Goal: Complete application form

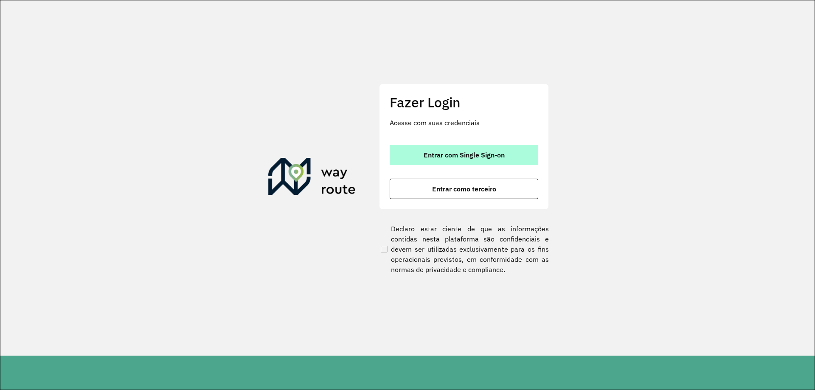
click at [450, 153] on button "Entrar com Single Sign-on" at bounding box center [463, 155] width 148 height 20
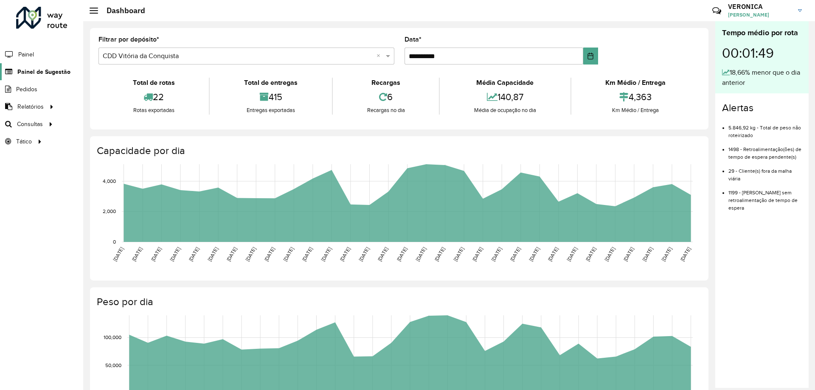
click at [61, 72] on span "Painel de Sugestão" at bounding box center [43, 71] width 53 height 9
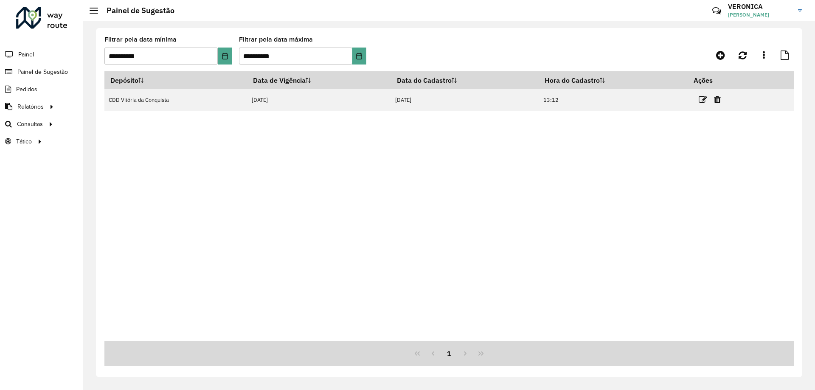
drag, startPoint x: 705, startPoint y: 99, endPoint x: 699, endPoint y: 104, distance: 7.8
click at [704, 100] on icon at bounding box center [702, 99] width 8 height 8
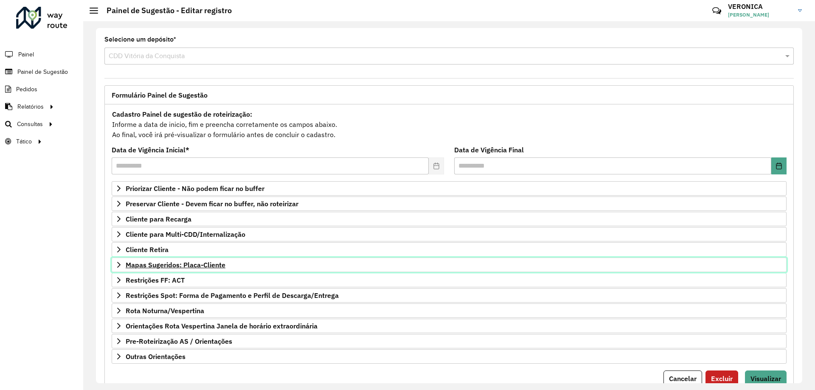
click at [120, 263] on icon at bounding box center [118, 264] width 7 height 7
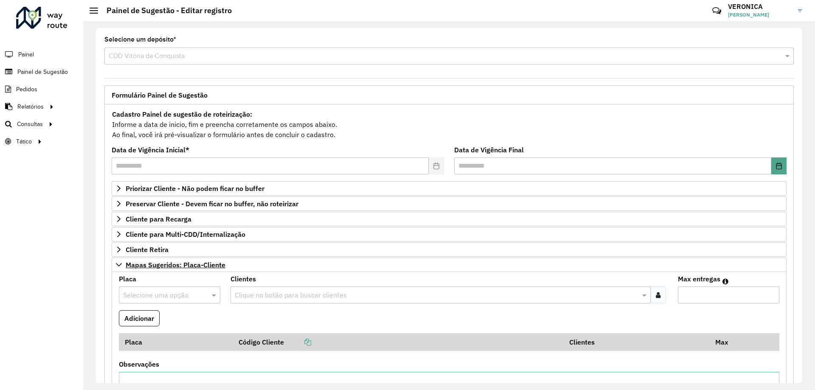
click at [174, 298] on input "text" at bounding box center [161, 295] width 76 height 10
type input "***"
click at [153, 274] on div "RMY2E33" at bounding box center [169, 274] width 100 height 14
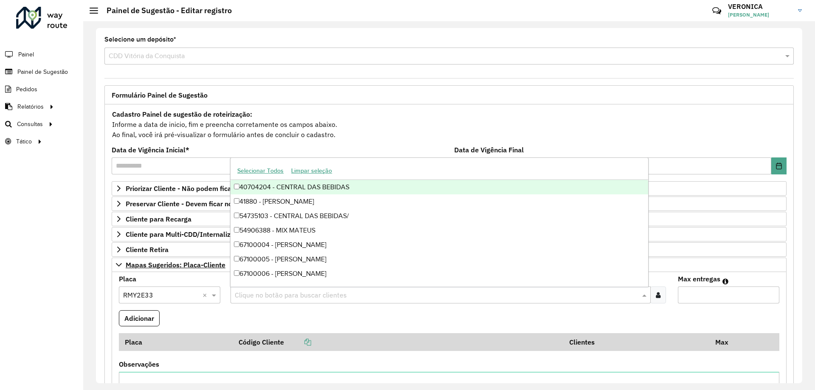
click at [315, 298] on input "text" at bounding box center [436, 295] width 407 height 10
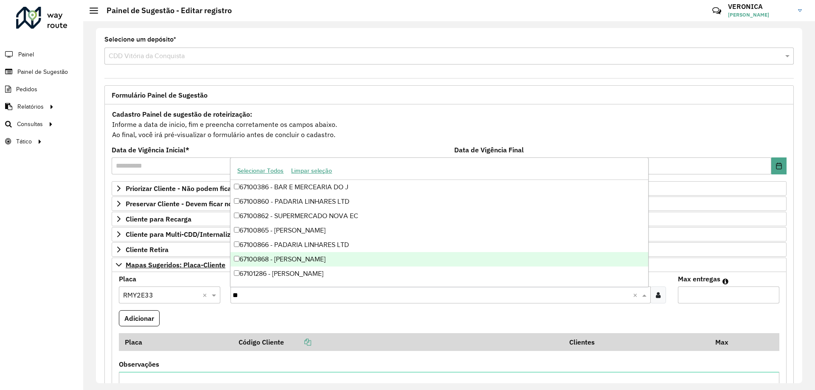
type input "***"
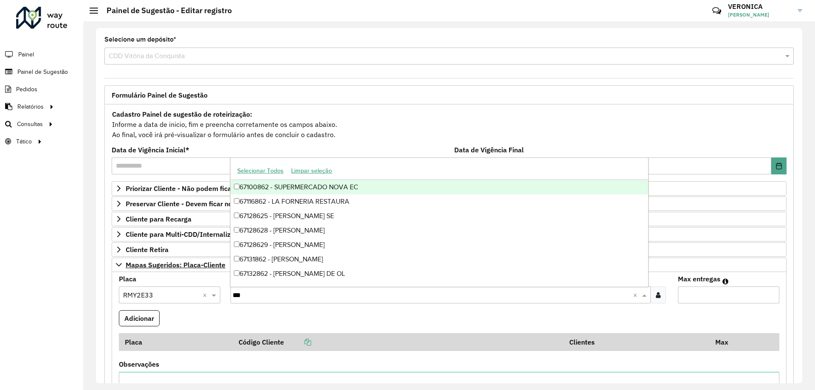
click at [348, 183] on div "67100862 - SUPERMERCADO NOVA EC" at bounding box center [438, 187] width 417 height 14
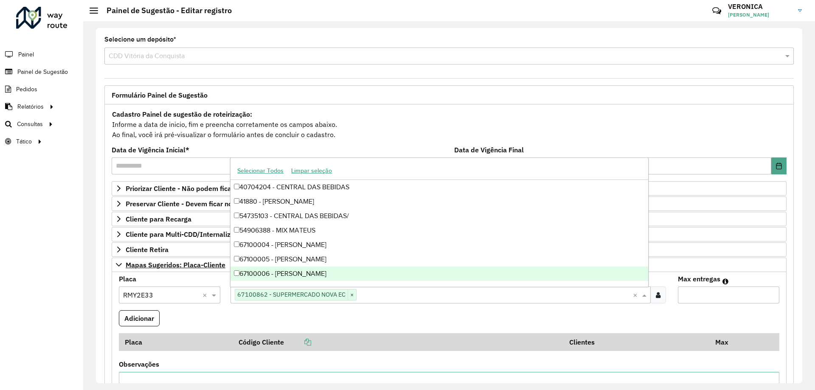
click at [370, 321] on formly-field "Adicionar" at bounding box center [449, 321] width 670 height 23
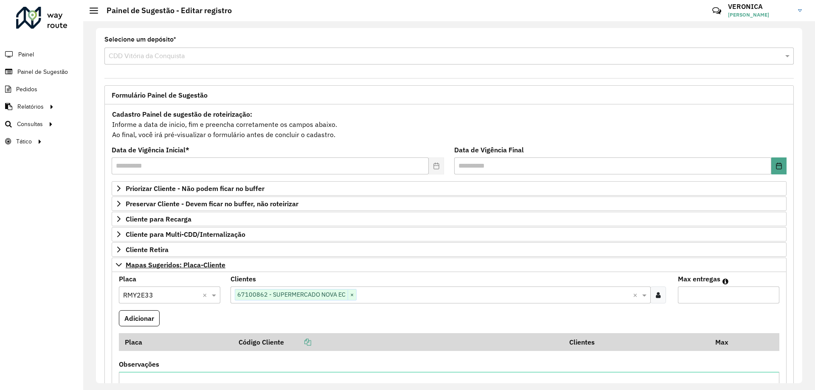
click at [704, 299] on input "Max entregas" at bounding box center [728, 294] width 101 height 17
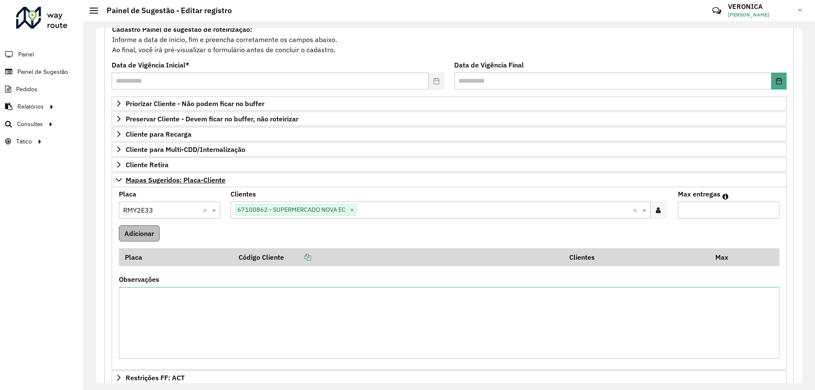
type input "*"
click at [135, 241] on button "Adicionar" at bounding box center [139, 233] width 41 height 16
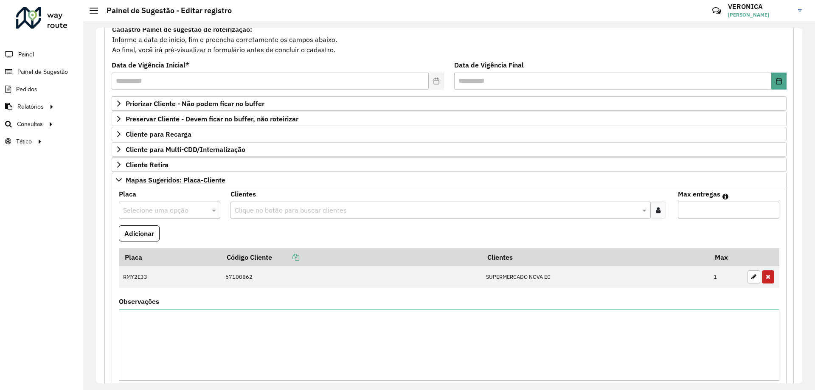
scroll to position [238, 0]
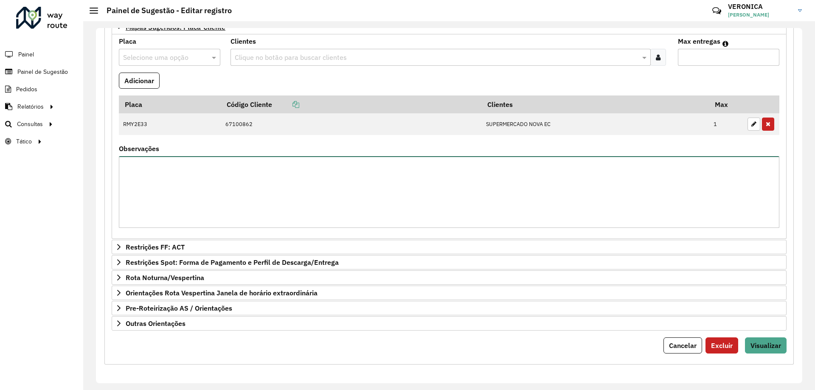
click at [208, 186] on textarea "Observações" at bounding box center [449, 192] width 660 height 72
type textarea "**********"
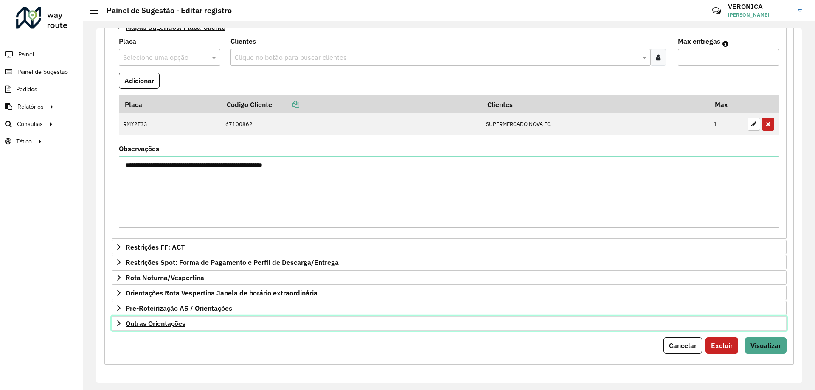
click at [120, 328] on link "Outras Orientações" at bounding box center [449, 323] width 675 height 14
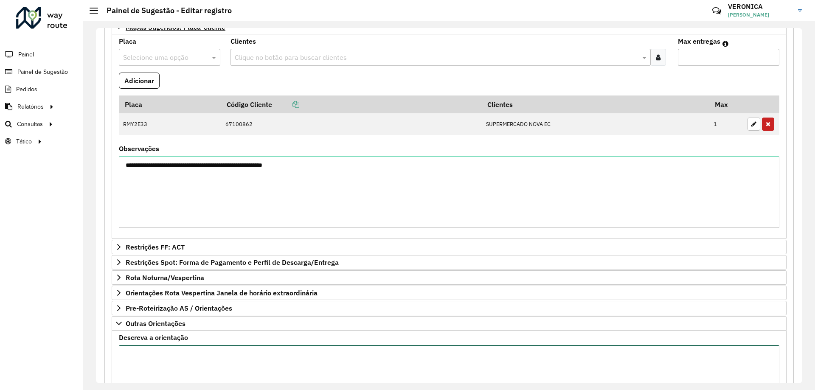
click at [181, 360] on textarea "Descreva a orientação" at bounding box center [449, 381] width 660 height 72
paste textarea "**********"
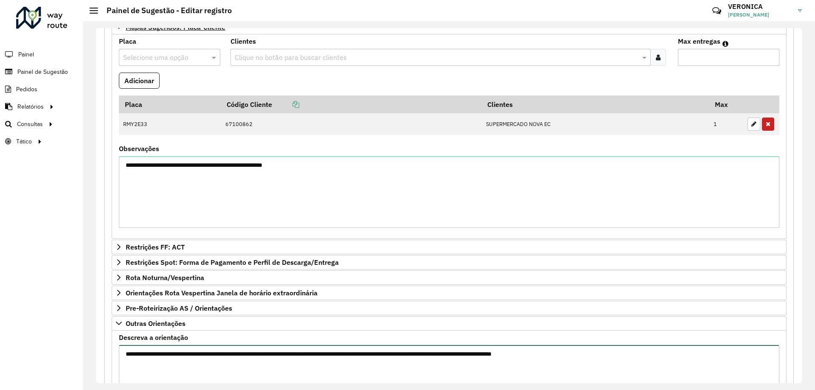
click at [120, 354] on textarea "**********" at bounding box center [449, 381] width 660 height 72
click at [643, 354] on textarea "**********" at bounding box center [449, 381] width 660 height 72
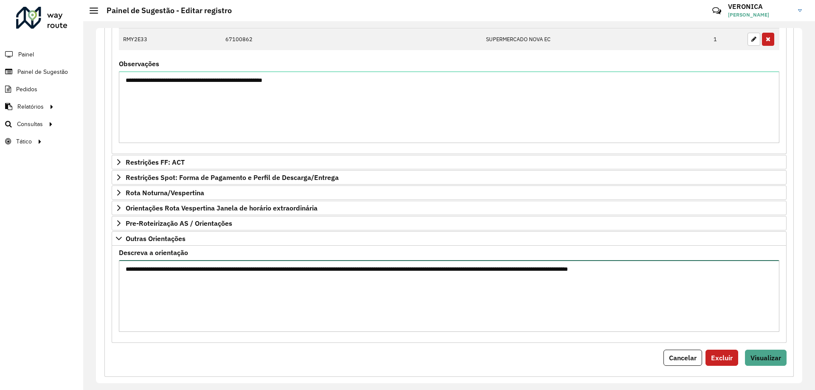
scroll to position [335, 0]
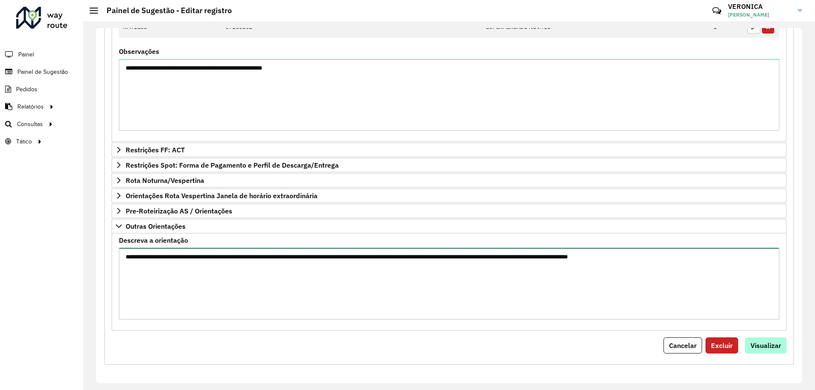
type textarea "**********"
click at [771, 344] on span "Visualizar" at bounding box center [765, 345] width 31 height 8
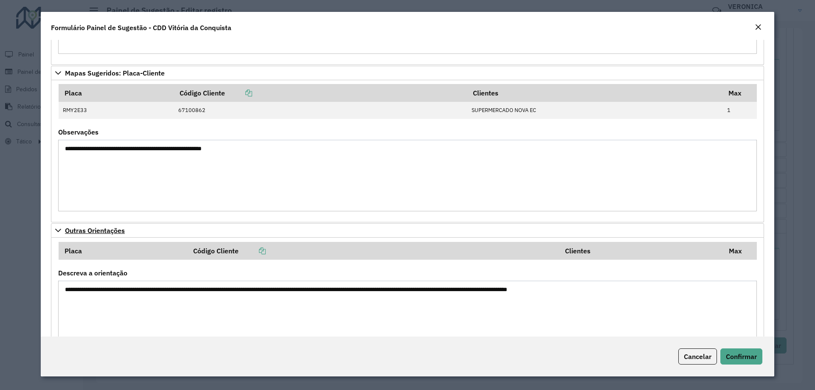
scroll to position [207, 0]
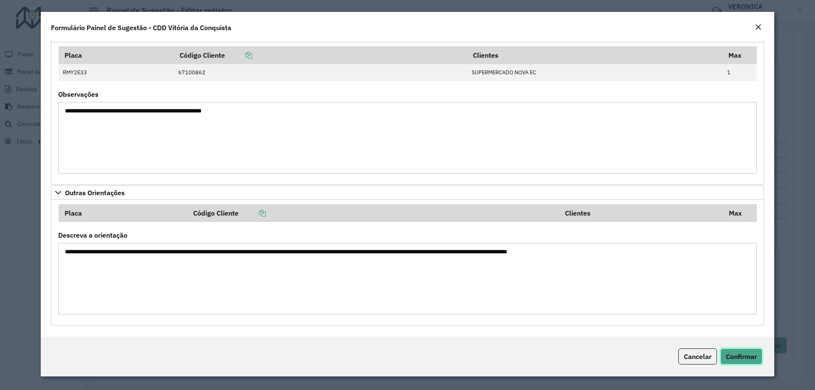
click at [748, 357] on span "Confirmar" at bounding box center [741, 356] width 31 height 8
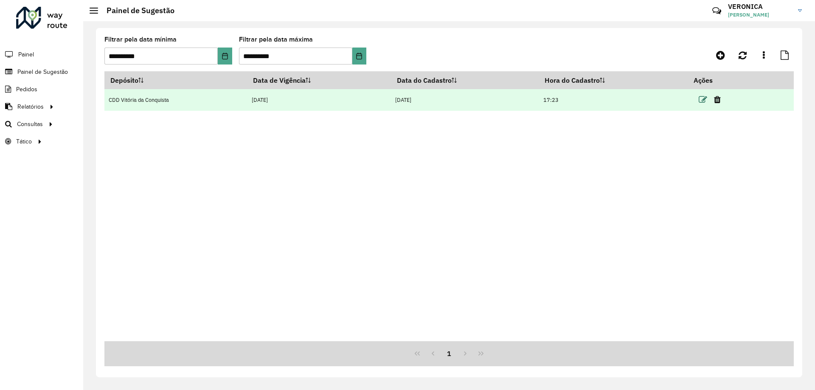
click at [702, 102] on icon at bounding box center [702, 99] width 8 height 8
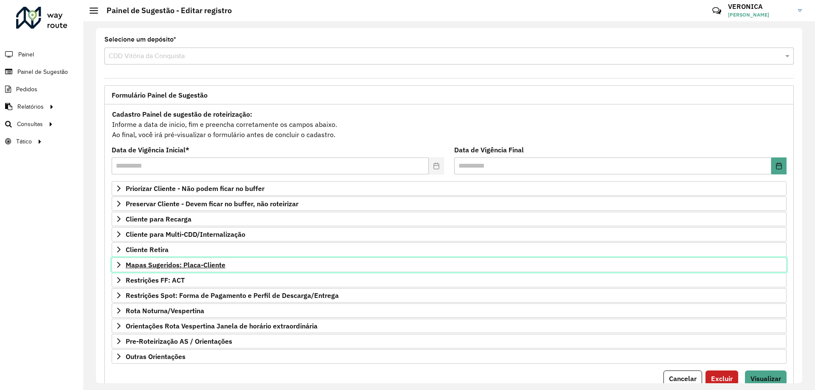
click at [117, 266] on icon at bounding box center [118, 264] width 7 height 7
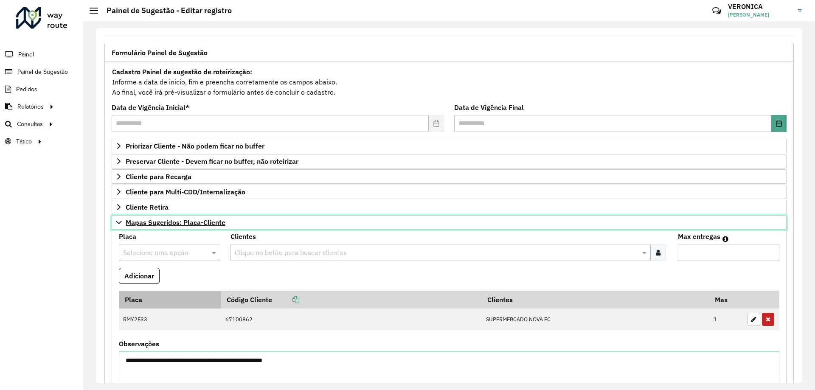
scroll to position [127, 0]
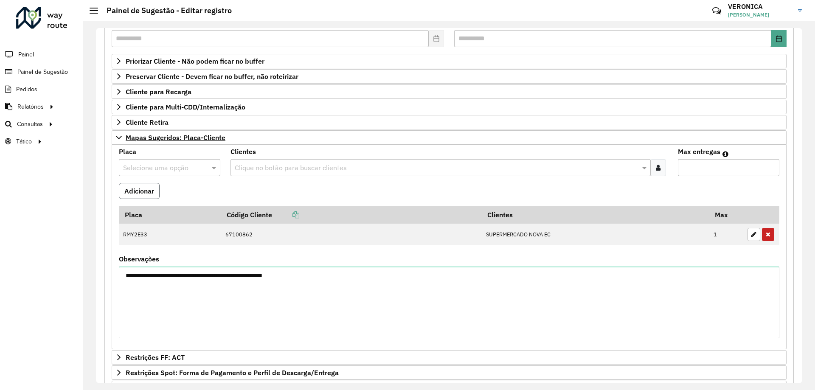
click at [143, 193] on button "Adicionar" at bounding box center [139, 191] width 41 height 16
click at [134, 191] on button "Adicionar" at bounding box center [139, 191] width 41 height 16
click at [148, 171] on input "text" at bounding box center [161, 168] width 76 height 10
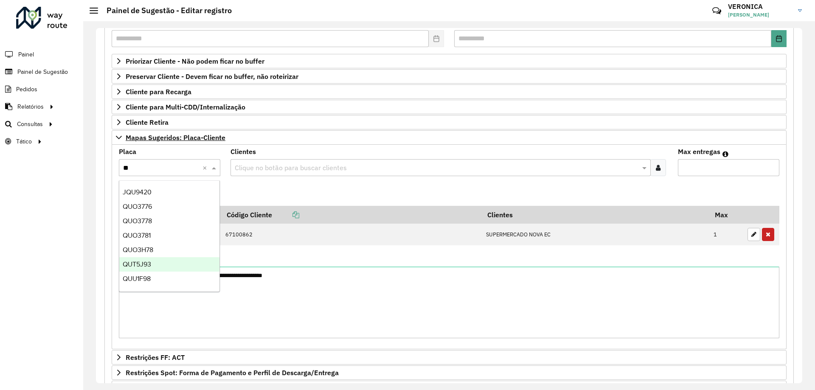
type input "*"
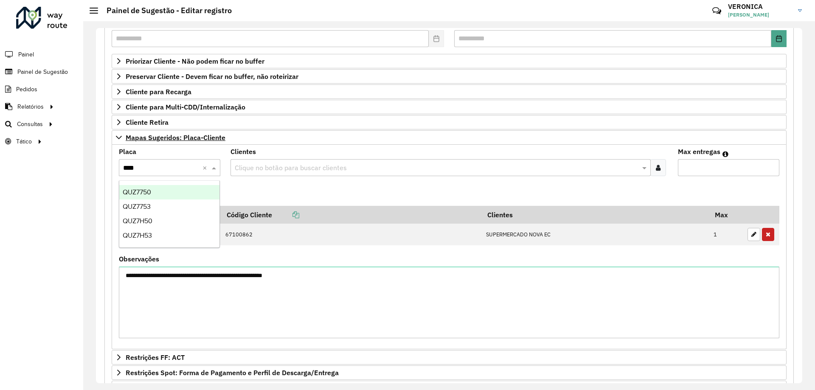
type input "*****"
click at [176, 192] on div "QUZ7750" at bounding box center [169, 192] width 100 height 14
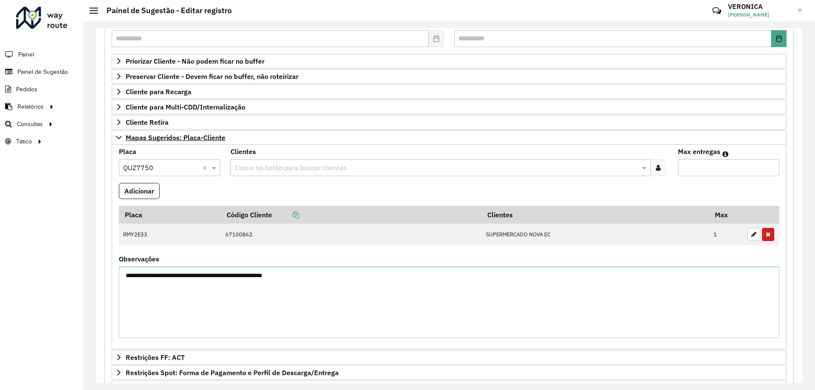
click at [274, 164] on input "text" at bounding box center [436, 168] width 407 height 10
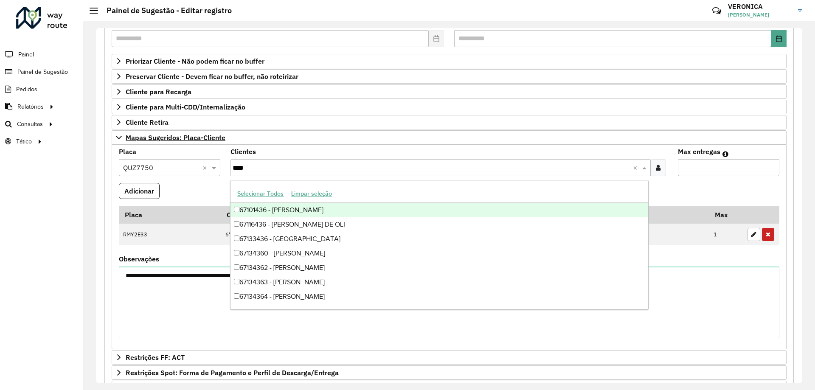
type input "*****"
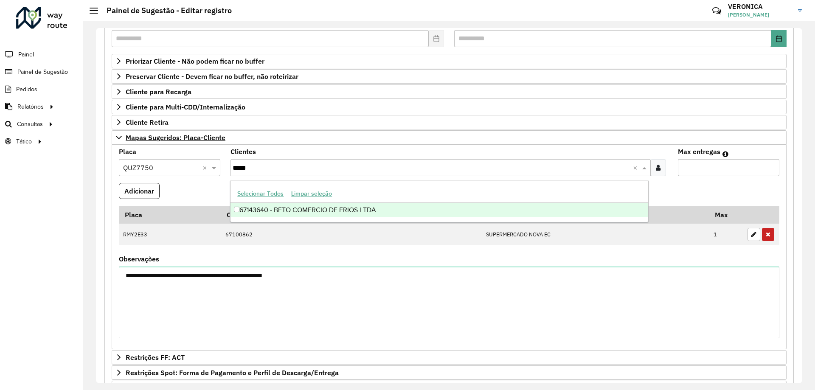
click at [340, 214] on div "67143640 - BETO COMERCIO DE FRIOS LTDA" at bounding box center [438, 210] width 417 height 14
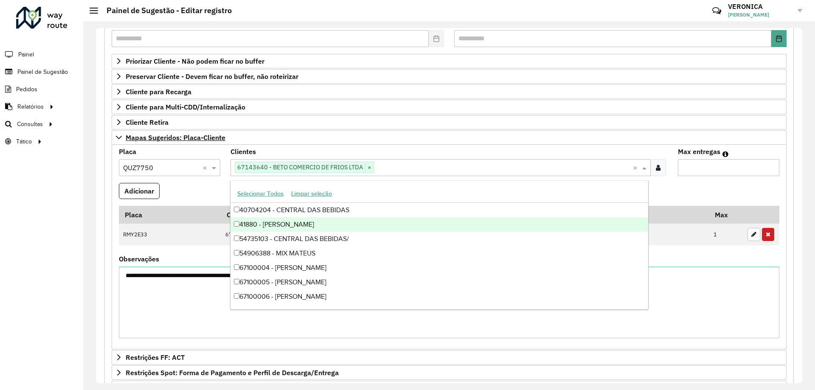
click at [701, 174] on input "Max entregas" at bounding box center [728, 167] width 101 height 17
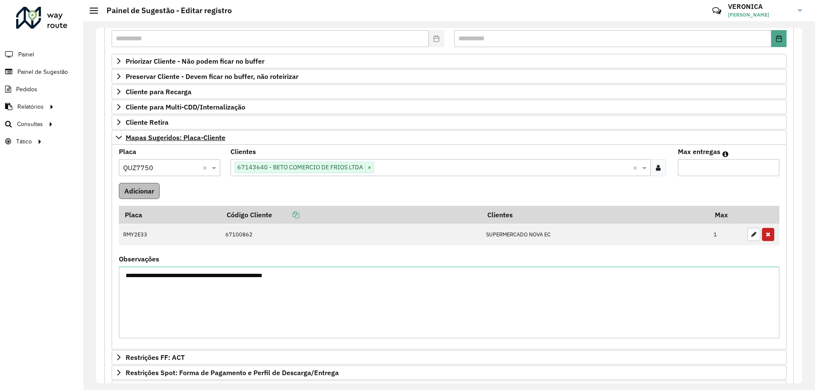
type input "*"
drag, startPoint x: 133, startPoint y: 191, endPoint x: 138, endPoint y: 194, distance: 5.9
click at [133, 191] on button "Adicionar" at bounding box center [139, 191] width 41 height 16
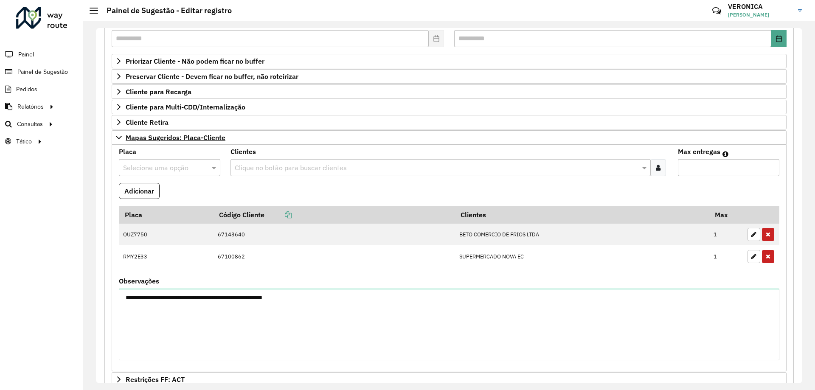
scroll to position [260, 0]
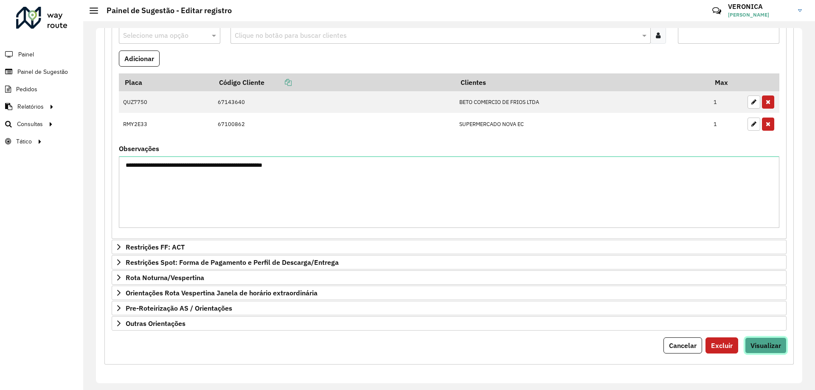
click at [774, 346] on span "Visualizar" at bounding box center [765, 345] width 31 height 8
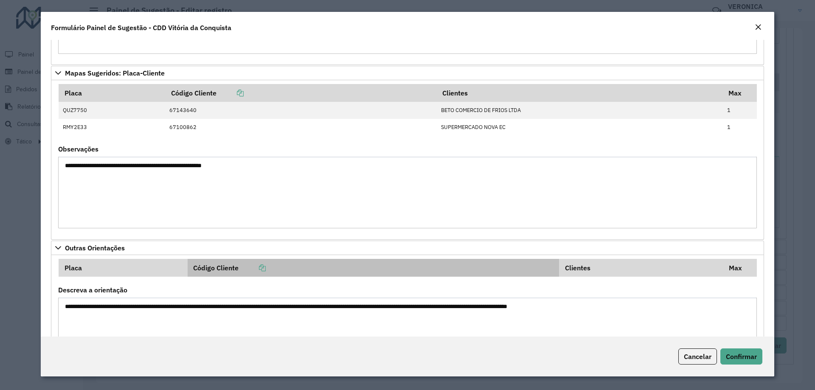
scroll to position [224, 0]
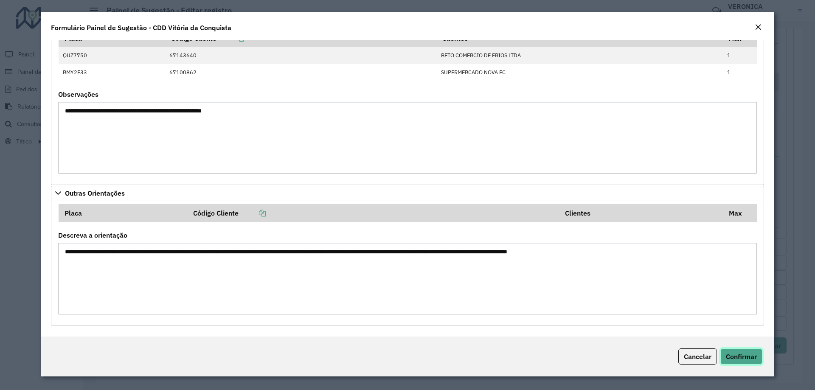
click at [746, 361] on button "Confirmar" at bounding box center [741, 356] width 42 height 16
